Goal: Book appointment/travel/reservation

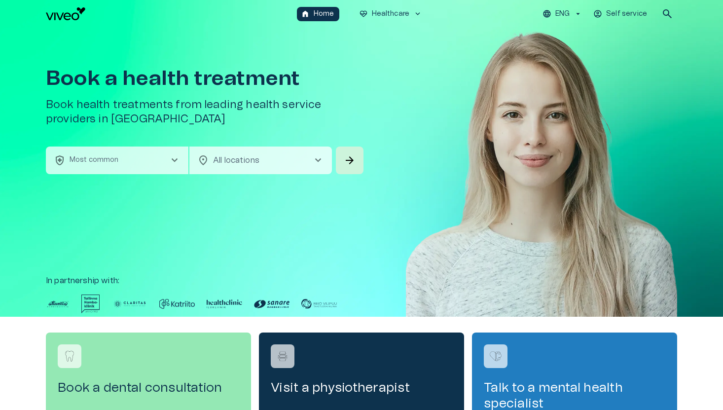
click at [202, 163] on span "location_on" at bounding box center [203, 160] width 12 height 12
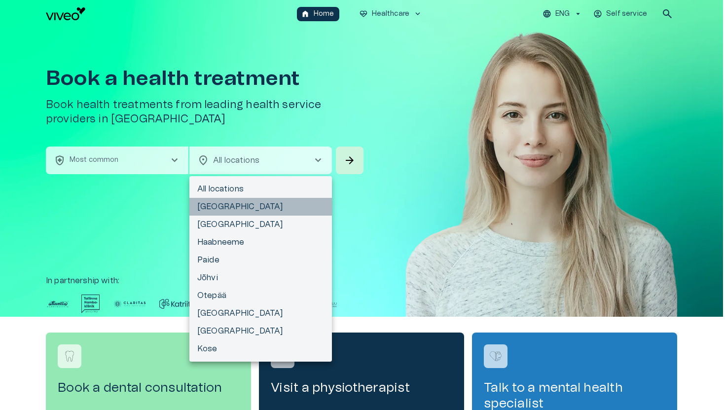
click at [214, 209] on li "[GEOGRAPHIC_DATA]" at bounding box center [260, 207] width 143 height 18
type input "**********"
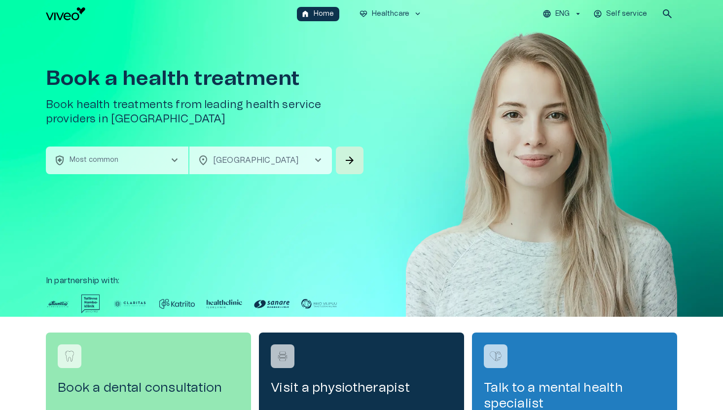
click at [376, 131] on div "**********" at bounding box center [361, 172] width 631 height 289
click at [352, 147] on button "arrow_forward" at bounding box center [350, 161] width 28 height 28
click at [107, 163] on p "Most common" at bounding box center [94, 160] width 49 height 10
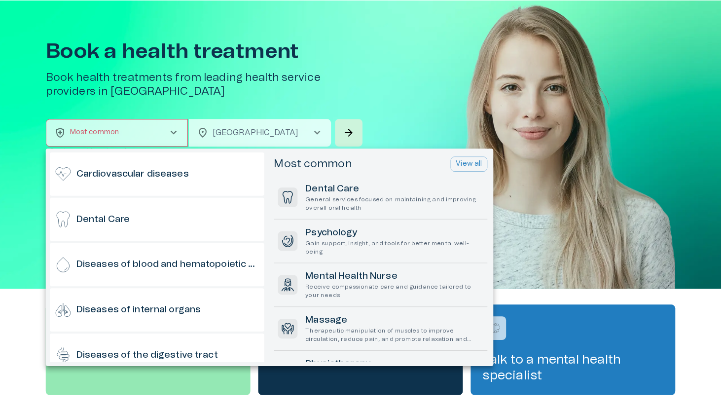
scroll to position [311, 0]
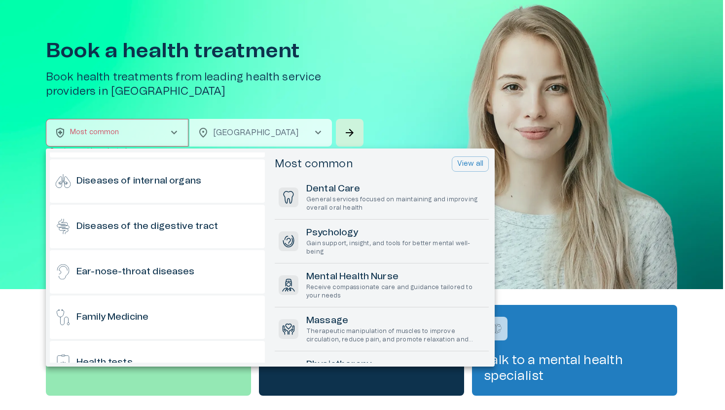
click at [457, 25] on div at bounding box center [362, 205] width 725 height 410
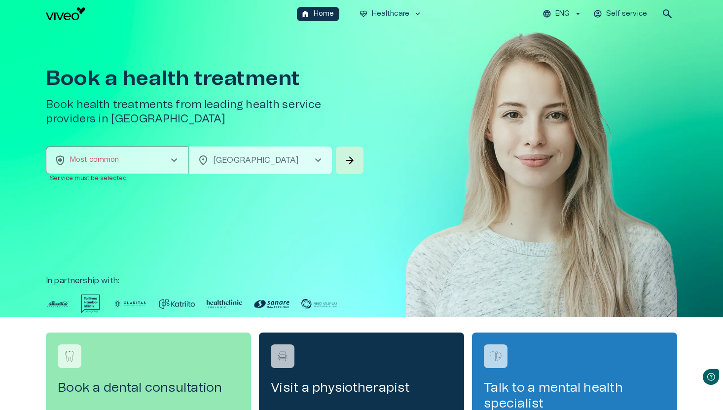
scroll to position [0, 0]
click at [612, 9] on p "Self service" at bounding box center [626, 14] width 41 height 10
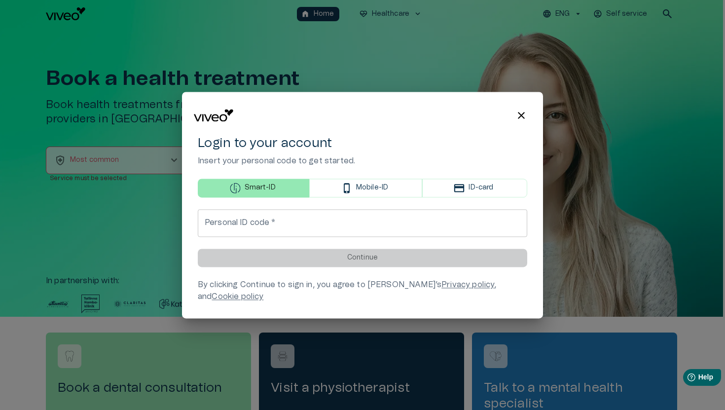
click at [458, 32] on div at bounding box center [362, 205] width 725 height 410
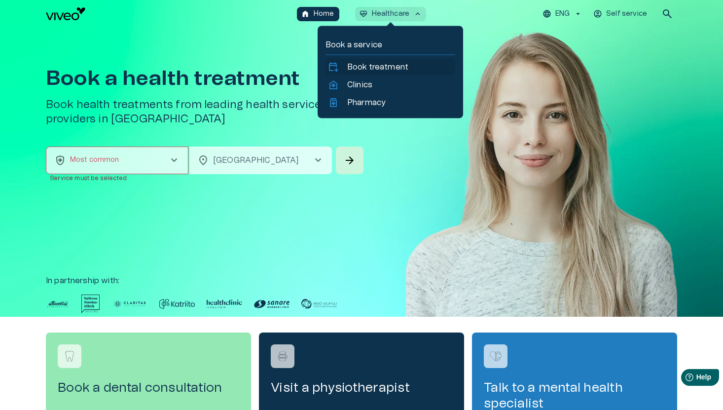
click at [378, 73] on div "calendar_add_on Book treatment" at bounding box center [391, 67] width 130 height 16
click at [378, 84] on link "home_health Clinics" at bounding box center [391, 85] width 126 height 12
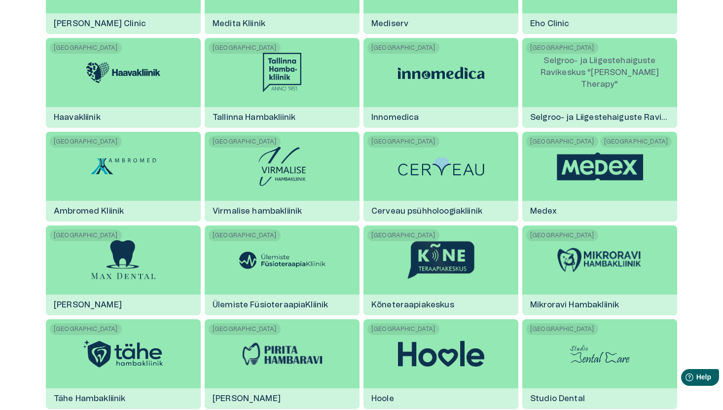
scroll to position [1466, 0]
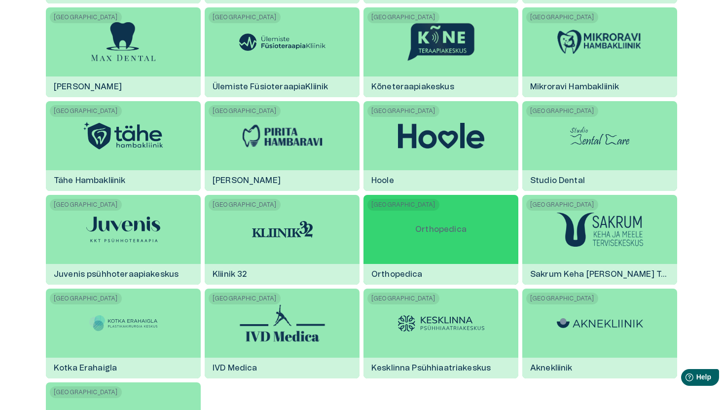
click at [439, 197] on div "Orthopedica" at bounding box center [440, 229] width 67 height 69
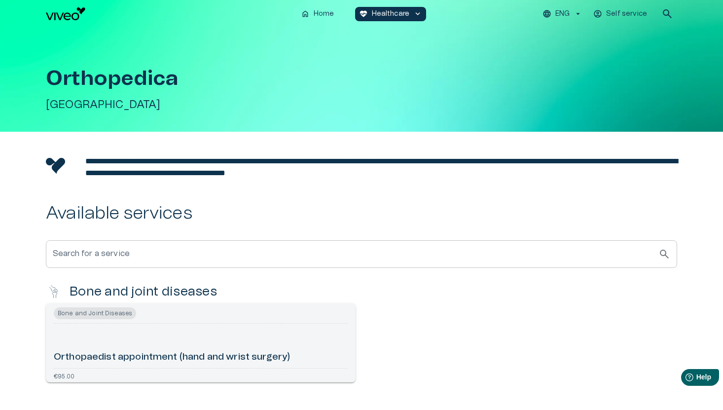
scroll to position [64, 0]
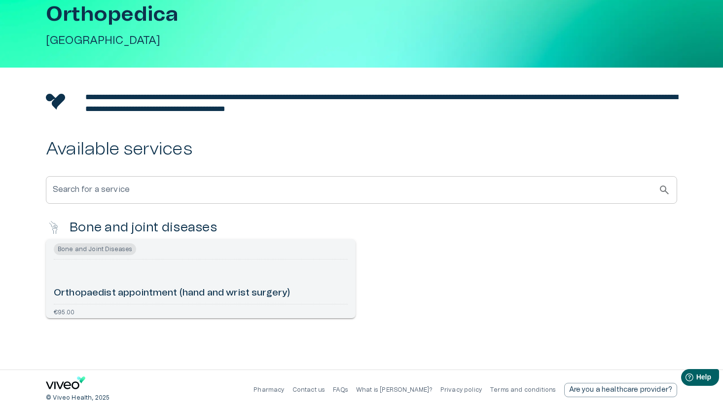
click at [324, 255] on div "Bone and Joint Diseases" at bounding box center [201, 249] width 294 height 12
